Goal: Navigation & Orientation: Find specific page/section

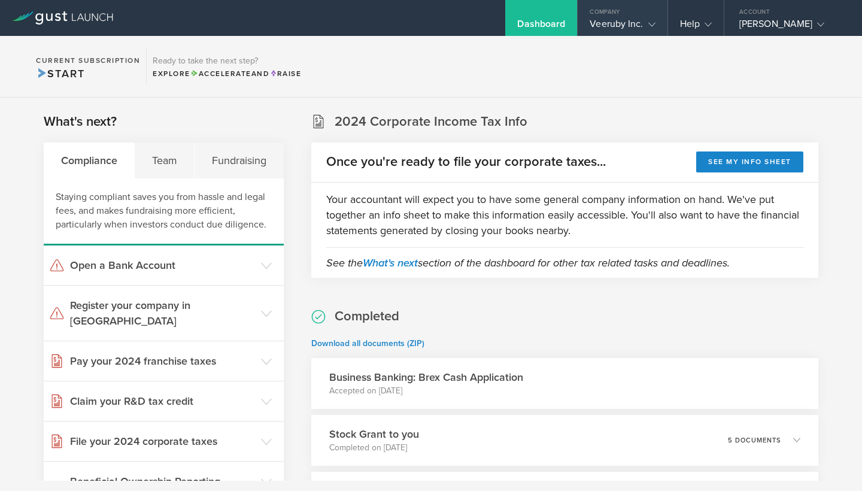
click at [648, 21] on icon at bounding box center [651, 24] width 7 height 7
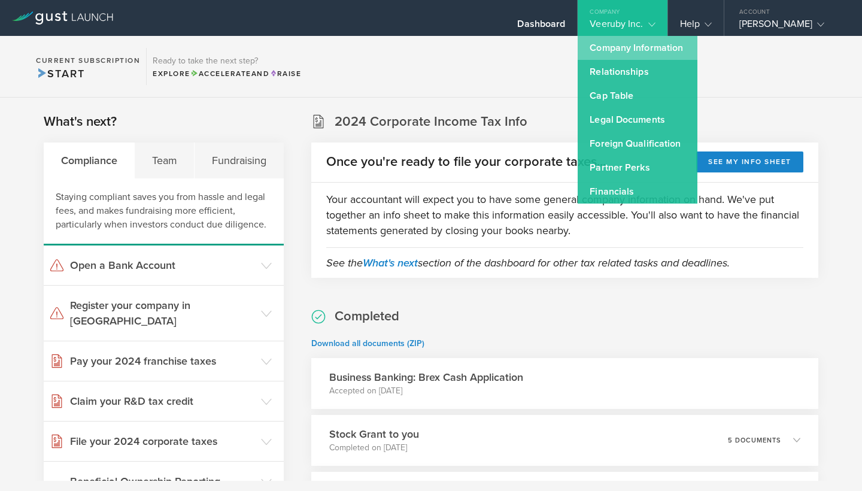
click at [613, 44] on link "Company Information" at bounding box center [638, 48] width 120 height 24
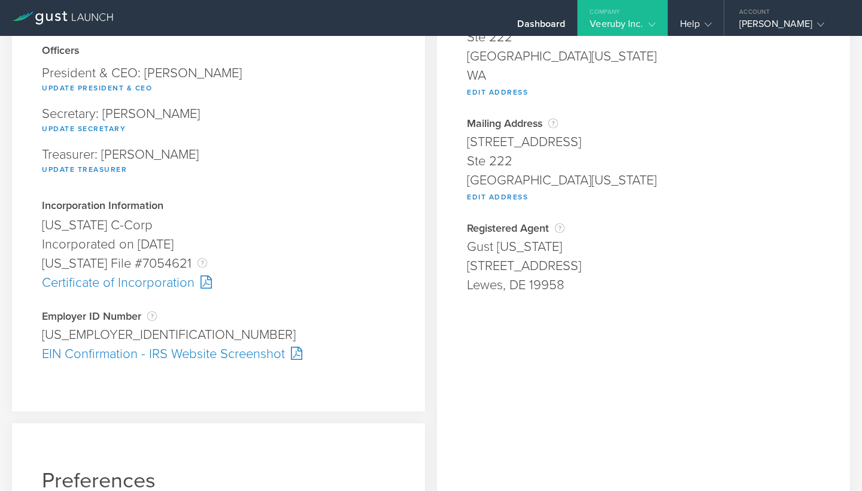
scroll to position [139, 0]
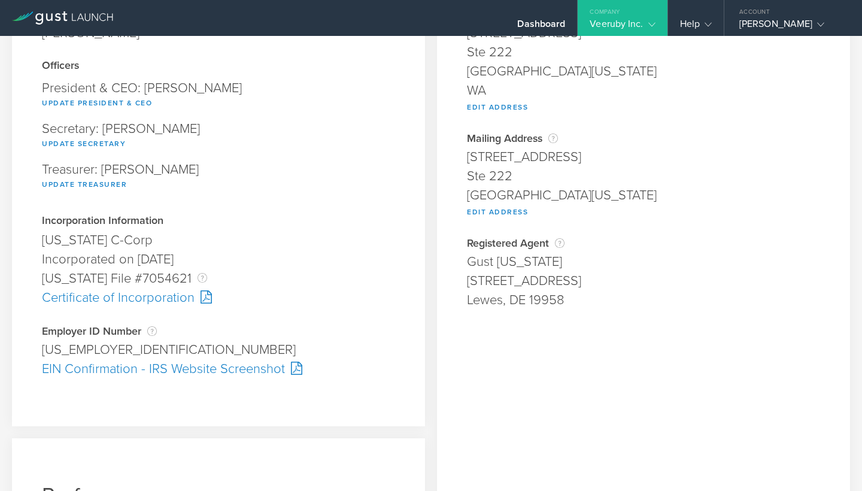
click at [205, 297] on div at bounding box center [203, 296] width 17 height 13
click at [290, 367] on div at bounding box center [293, 368] width 17 height 13
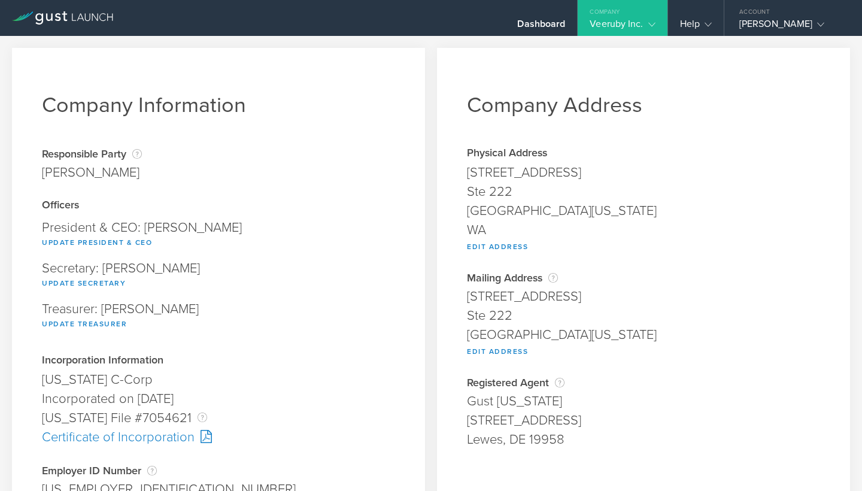
scroll to position [0, 0]
click at [648, 25] on icon at bounding box center [651, 24] width 7 height 7
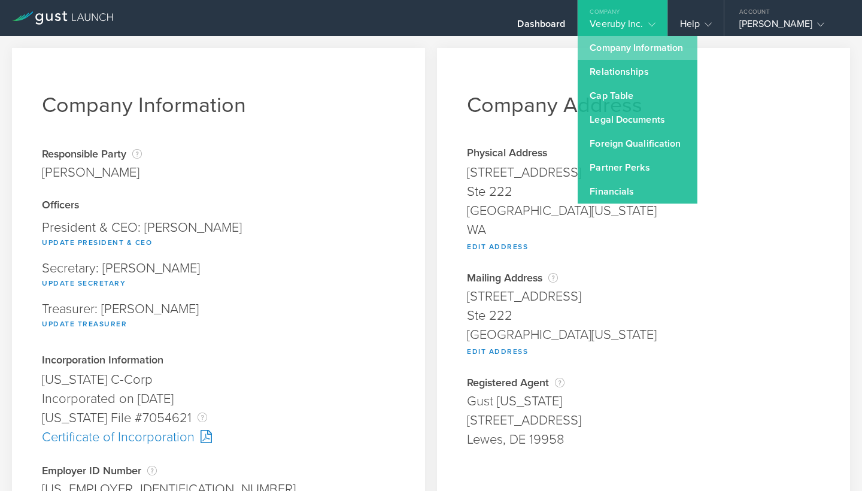
click at [621, 47] on link "Company Information" at bounding box center [638, 48] width 120 height 24
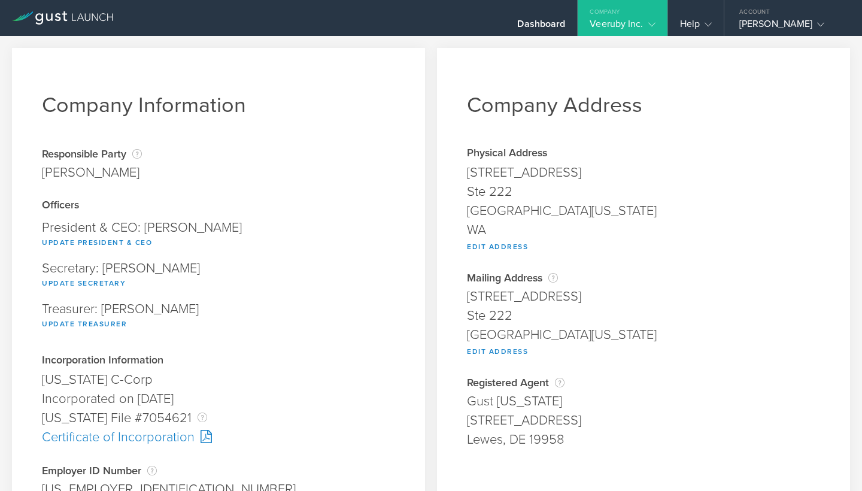
click at [626, 31] on div "Veeruby Inc." at bounding box center [622, 27] width 65 height 18
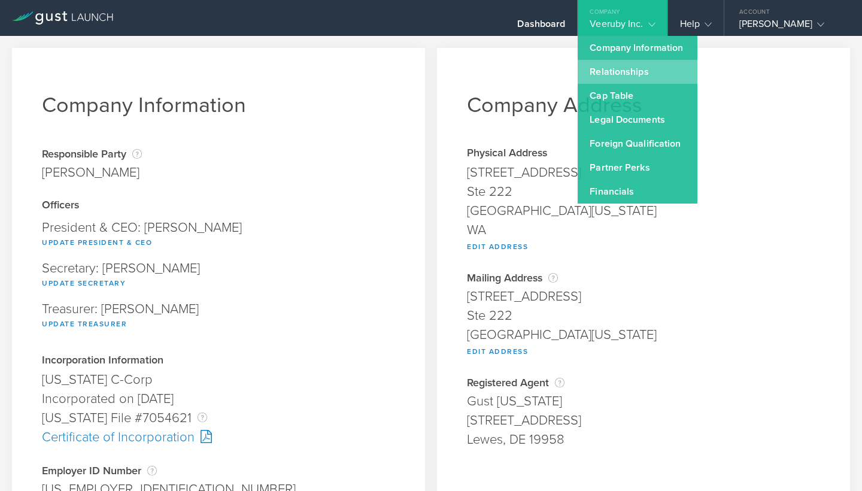
click at [610, 71] on link "Relationships" at bounding box center [638, 72] width 120 height 24
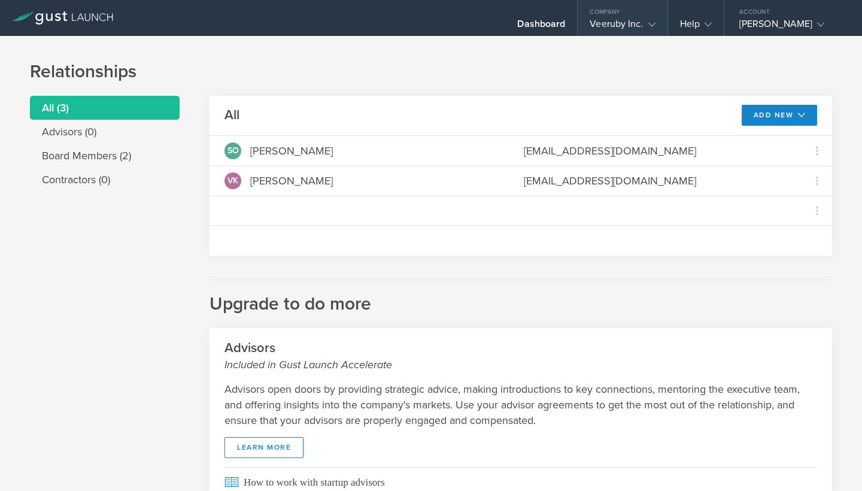
click at [648, 26] on icon at bounding box center [651, 24] width 7 height 7
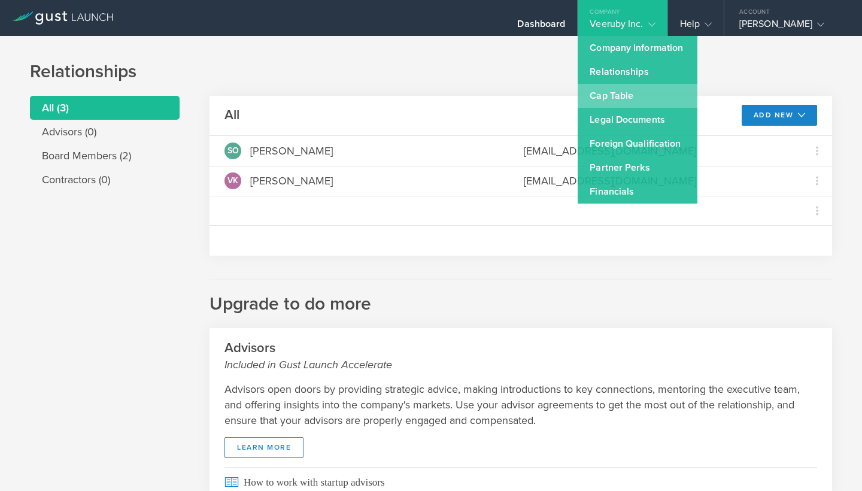
click at [615, 101] on link "Cap Table" at bounding box center [638, 96] width 120 height 24
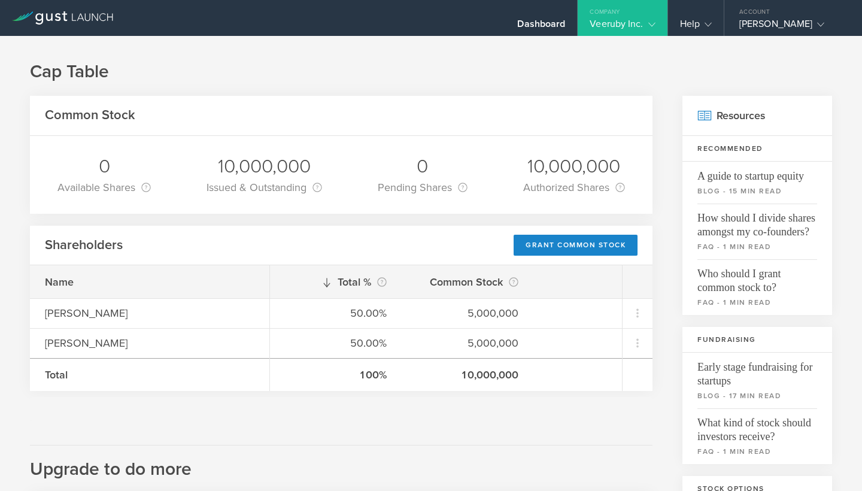
click at [628, 29] on div "Veeruby Inc." at bounding box center [622, 27] width 65 height 18
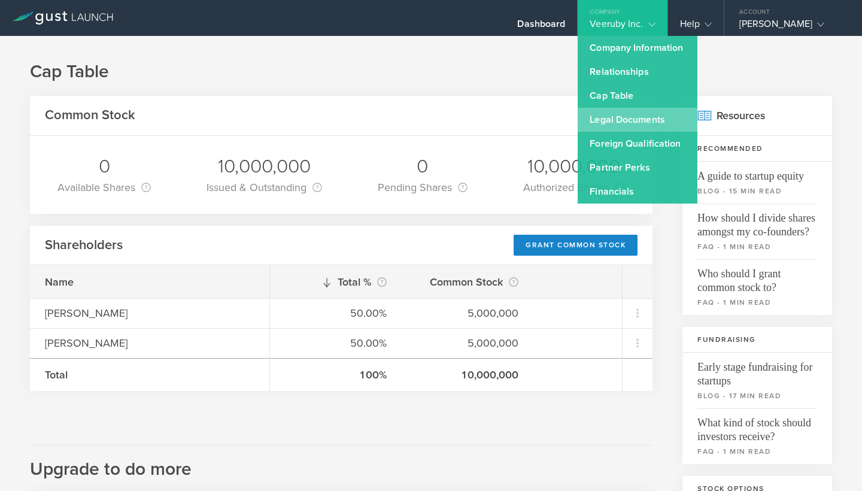
click at [603, 111] on link "Legal Documents" at bounding box center [638, 120] width 120 height 24
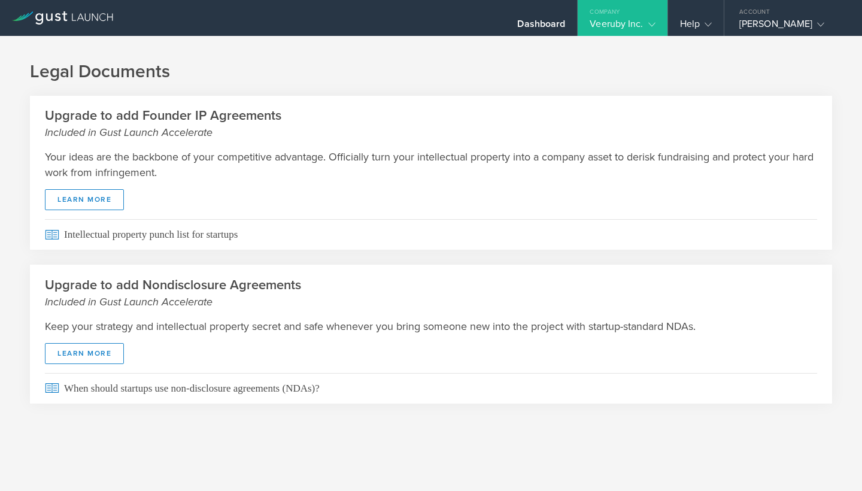
click at [655, 20] on div "Veeruby Inc." at bounding box center [622, 27] width 89 height 18
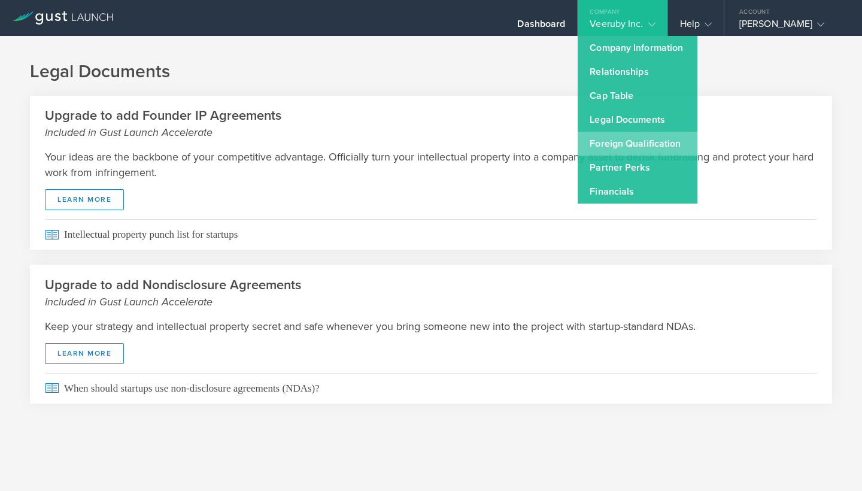
click at [619, 138] on link "Foreign Qualification" at bounding box center [638, 144] width 120 height 24
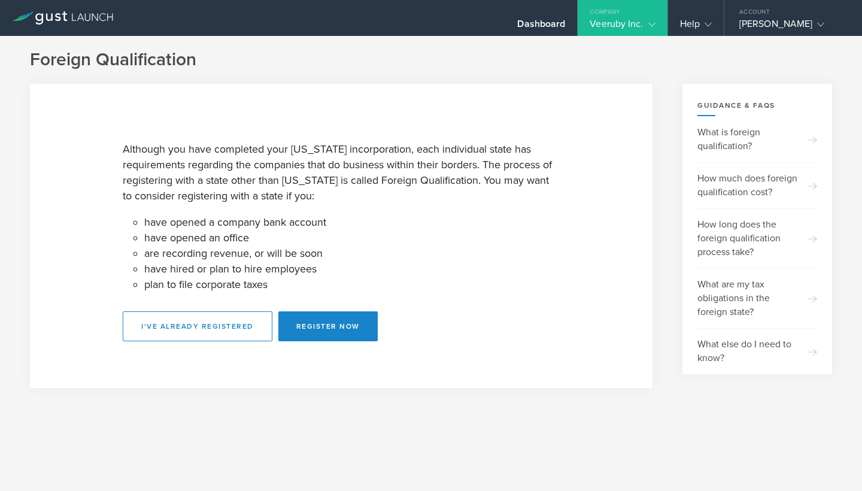
click at [621, 26] on div "Veeruby Inc." at bounding box center [622, 27] width 65 height 18
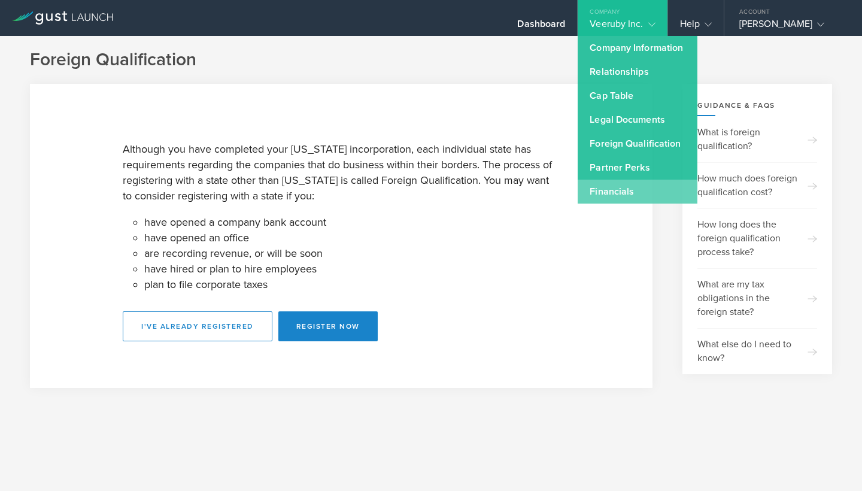
click at [598, 194] on link "Financials" at bounding box center [638, 192] width 120 height 24
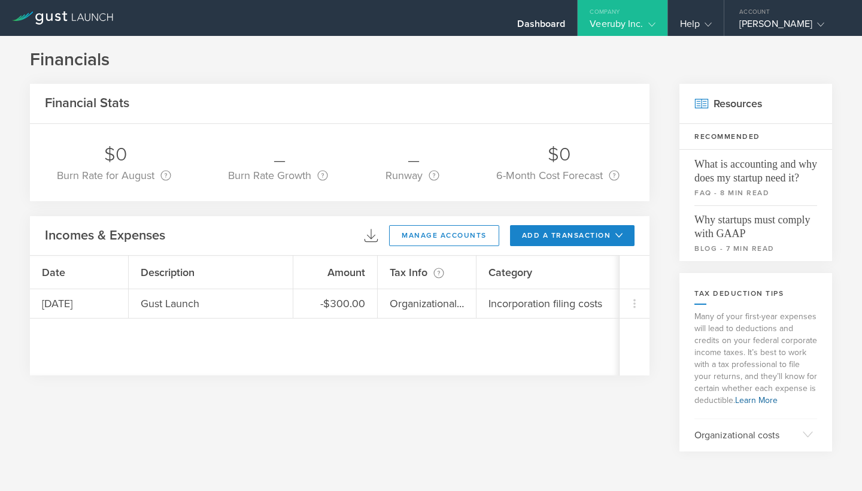
click at [627, 25] on div "Veeruby Inc." at bounding box center [622, 27] width 65 height 18
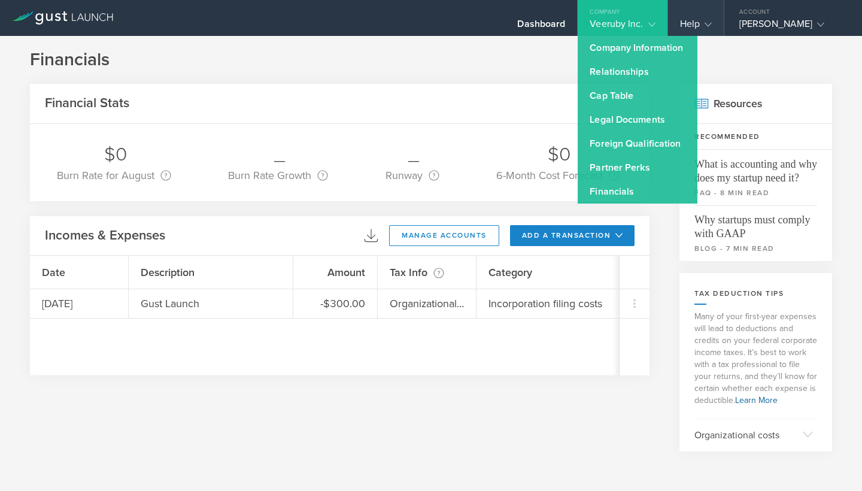
click at [692, 24] on div "Help" at bounding box center [696, 27] width 32 height 18
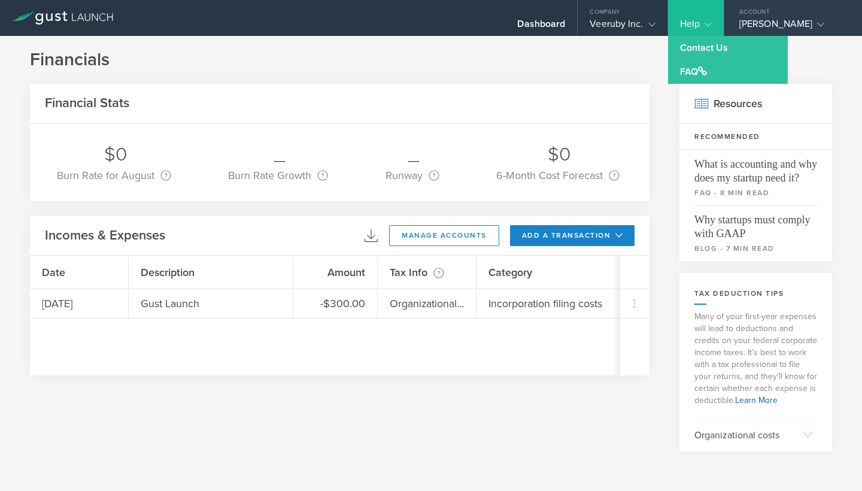
click at [779, 28] on div "[PERSON_NAME]" at bounding box center [790, 27] width 102 height 18
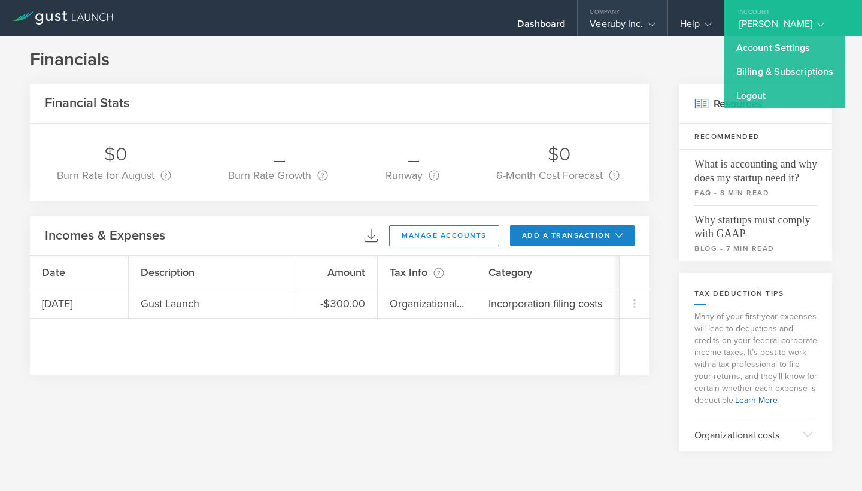
click at [633, 22] on div "Veeruby Inc." at bounding box center [622, 27] width 65 height 18
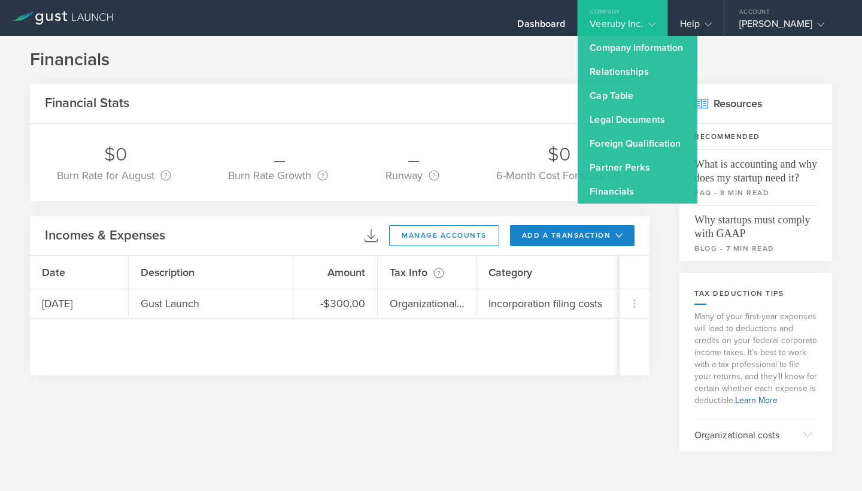
click at [523, 69] on h1 "Financials" at bounding box center [431, 60] width 802 height 24
